Goal: Transaction & Acquisition: Purchase product/service

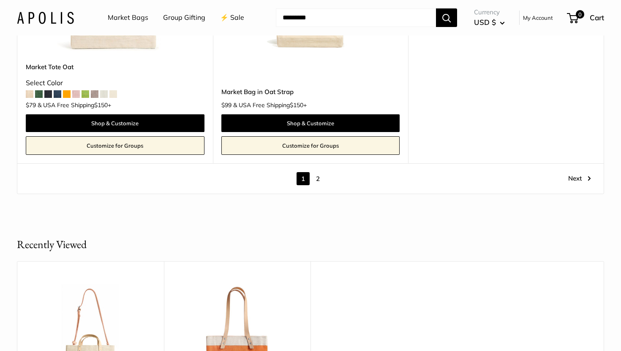
scroll to position [4876, 0]
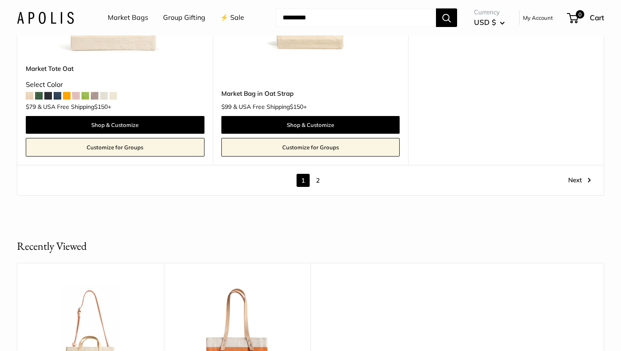
click at [320, 177] on link "2" at bounding box center [317, 180] width 13 height 13
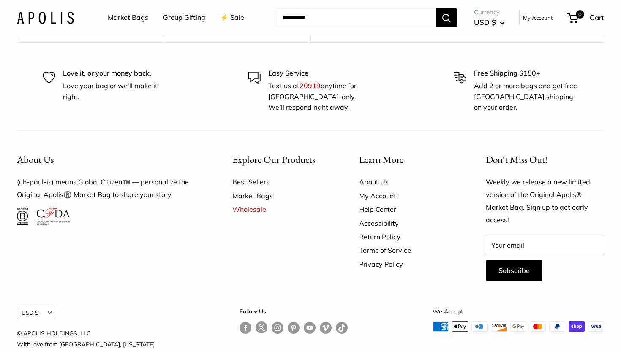
scroll to position [1388, 0]
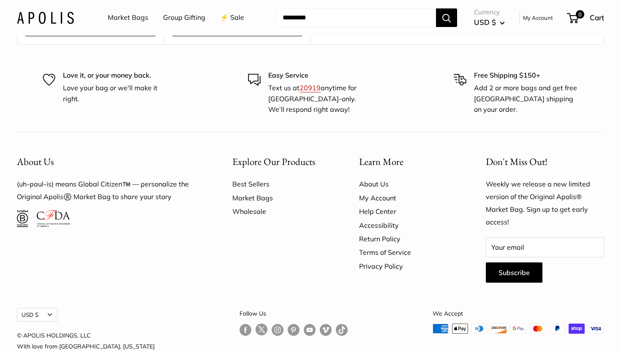
click at [257, 205] on link "Wholesale" at bounding box center [280, 212] width 97 height 14
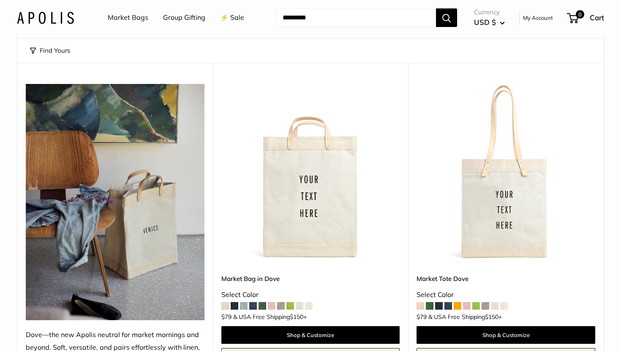
scroll to position [0, 0]
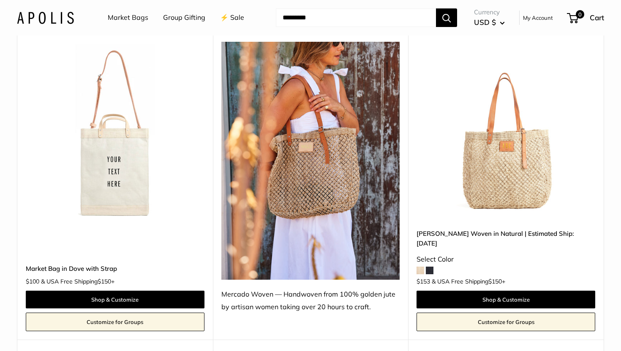
scroll to position [424, 0]
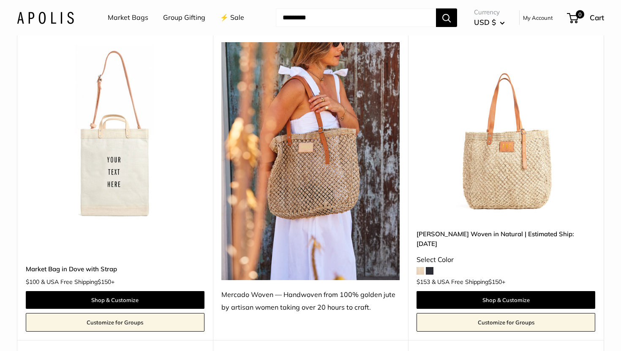
click at [0, 0] on img at bounding box center [0, 0] width 0 height 0
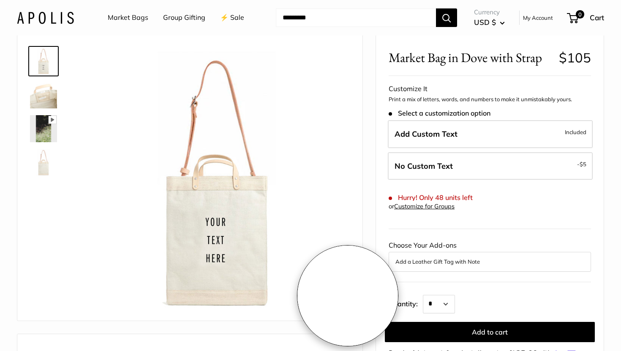
scroll to position [35, 0]
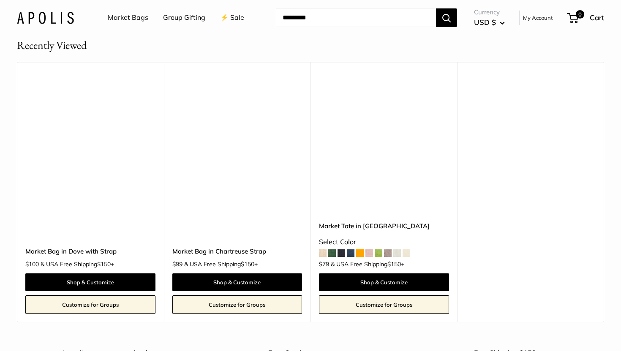
scroll to position [5078, 0]
